Goal: Navigation & Orientation: Understand site structure

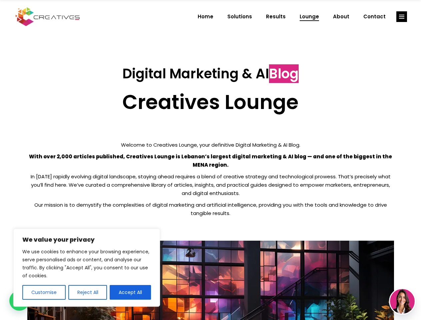
click at [210, 160] on p "With over 2,000 articles published, Creatives Lounge is Lebanon’s largest digit…" at bounding box center [210, 160] width 366 height 17
click at [44, 292] on button "Customise" at bounding box center [43, 292] width 43 height 15
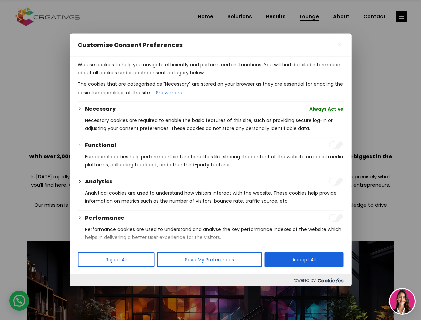
click at [87, 292] on div at bounding box center [210, 160] width 421 height 320
click at [130, 77] on p "We use cookies to help you navigate efficiently and perform certain functions. …" at bounding box center [210, 69] width 265 height 16
click at [401, 17] on div at bounding box center [210, 160] width 421 height 320
click at [402, 301] on img at bounding box center [402, 301] width 25 height 25
